Goal: Ask a question

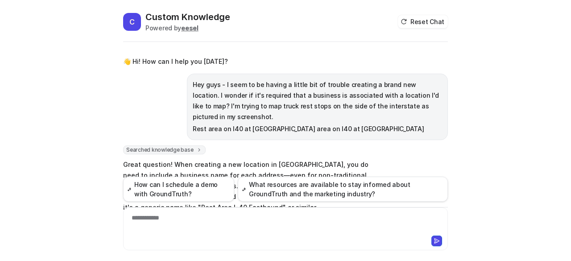
scroll to position [447, 0]
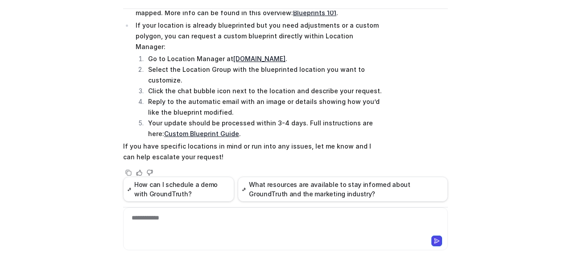
click at [240, 228] on div "**********" at bounding box center [285, 223] width 321 height 21
paste div
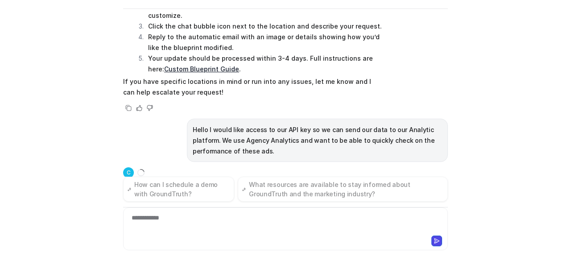
scroll to position [515, 0]
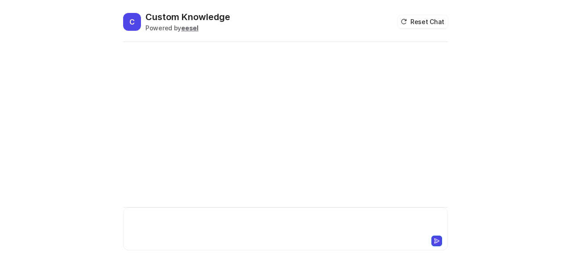
click at [224, 224] on div at bounding box center [285, 223] width 321 height 21
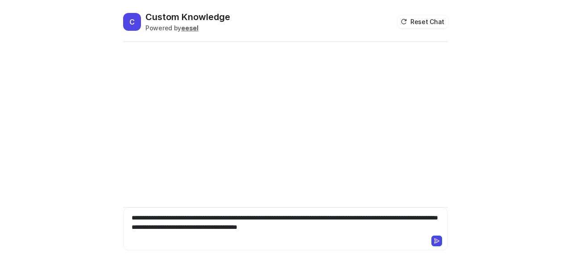
click at [434, 242] on icon at bounding box center [436, 241] width 6 height 6
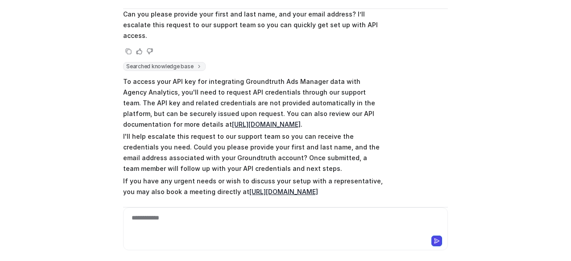
scroll to position [498, 0]
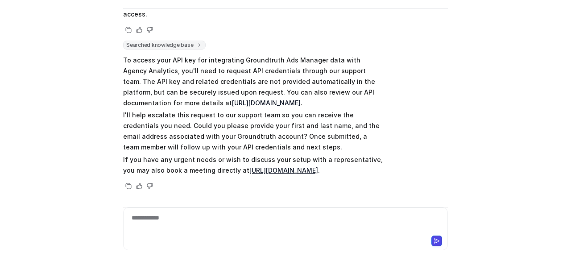
click at [243, 99] on link "https://reporting.groundtruth.com/api" at bounding box center [266, 103] width 69 height 8
